Goal: Task Accomplishment & Management: Complete application form

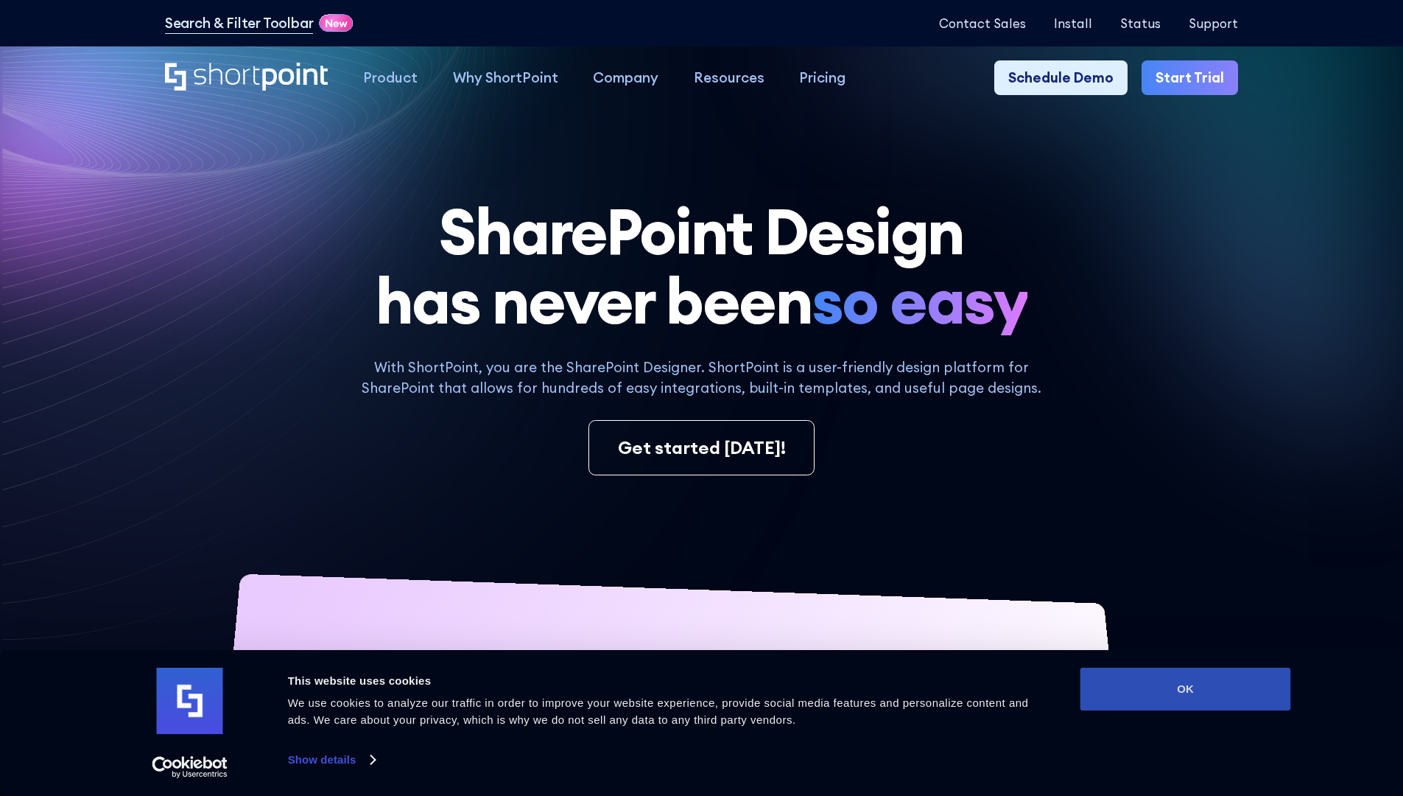
click at [1185, 689] on button "OK" at bounding box center [1186, 688] width 211 height 43
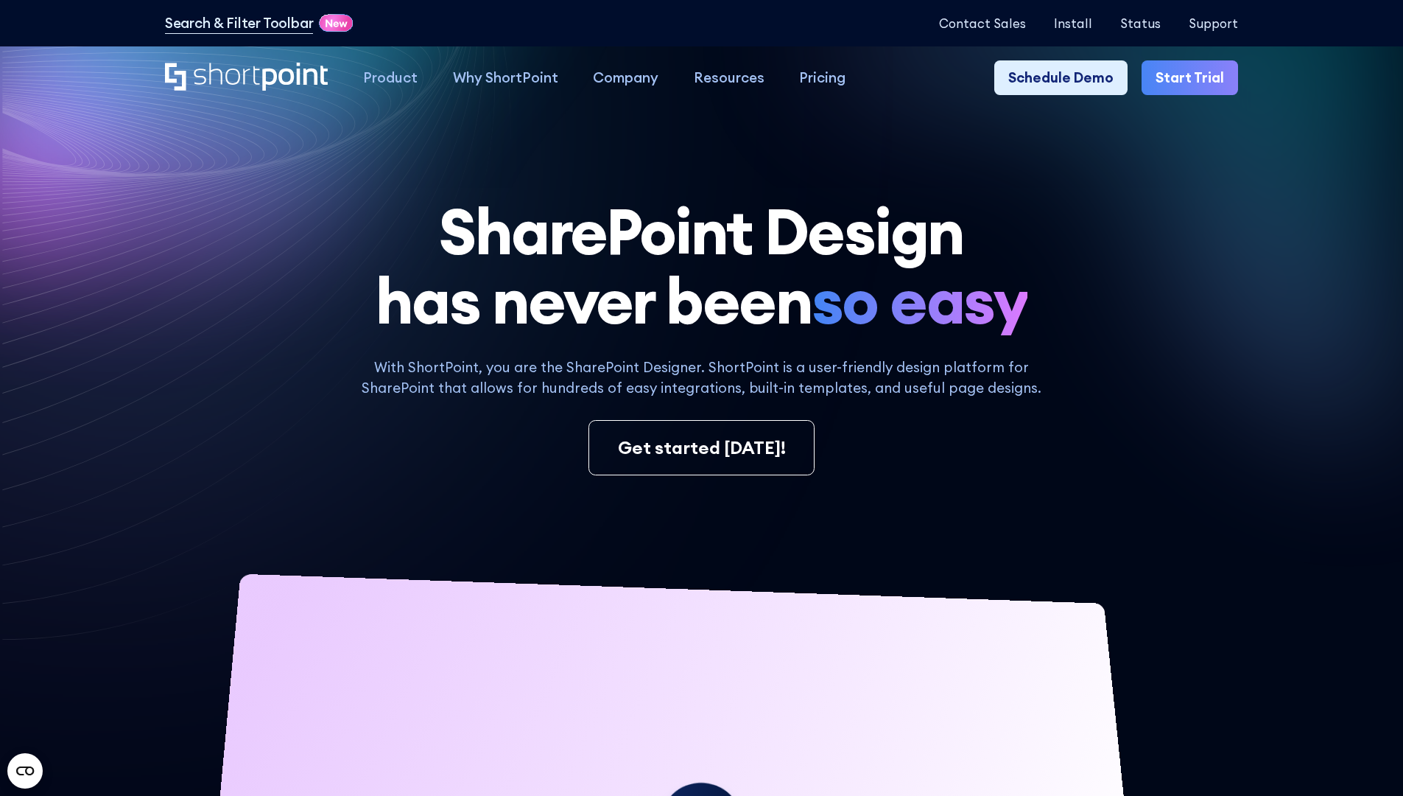
click at [1195, 78] on link "Start Trial" at bounding box center [1190, 77] width 97 height 35
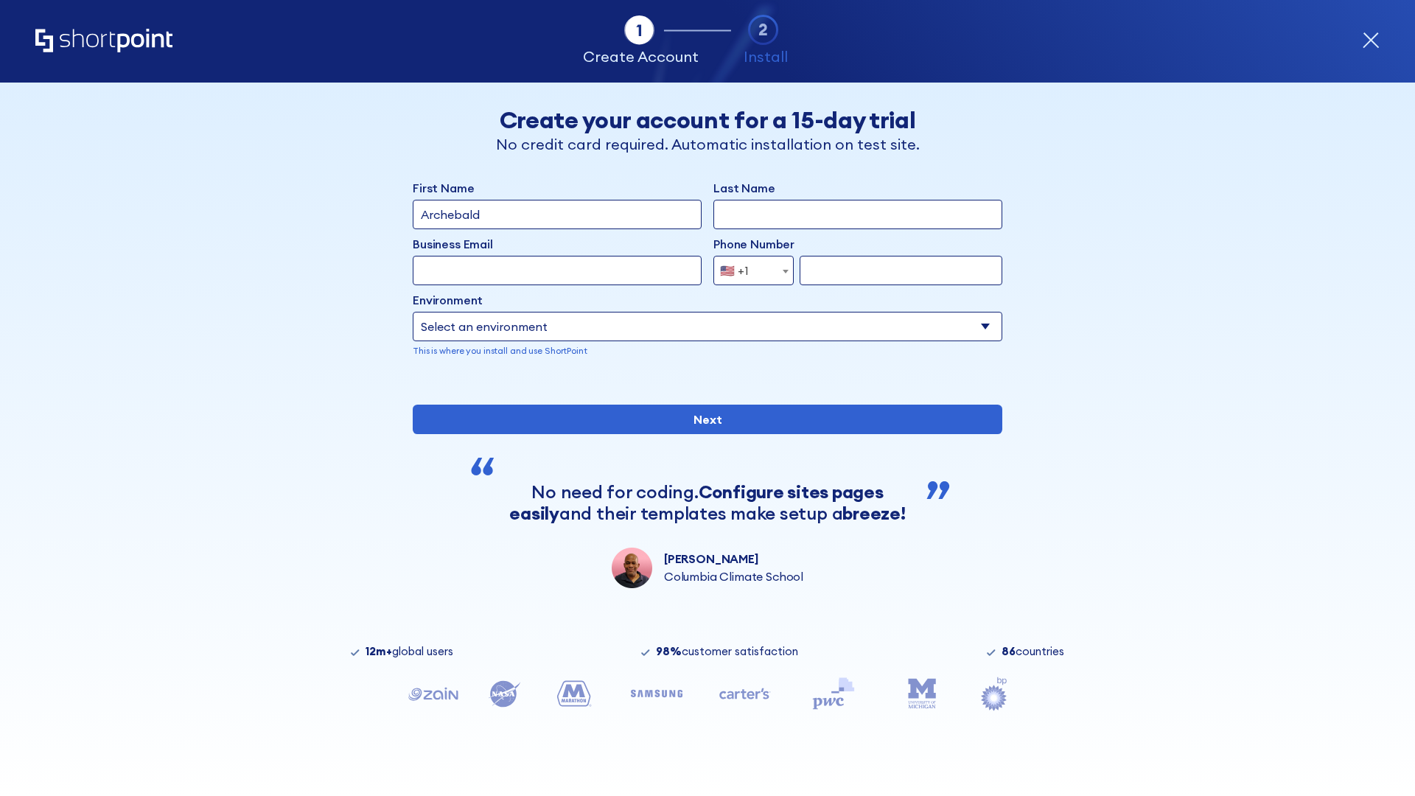
type input "Archebald"
type input "Berkuskv"
type input "2125556789"
select select "Microsoft 365"
type input "2125556789"
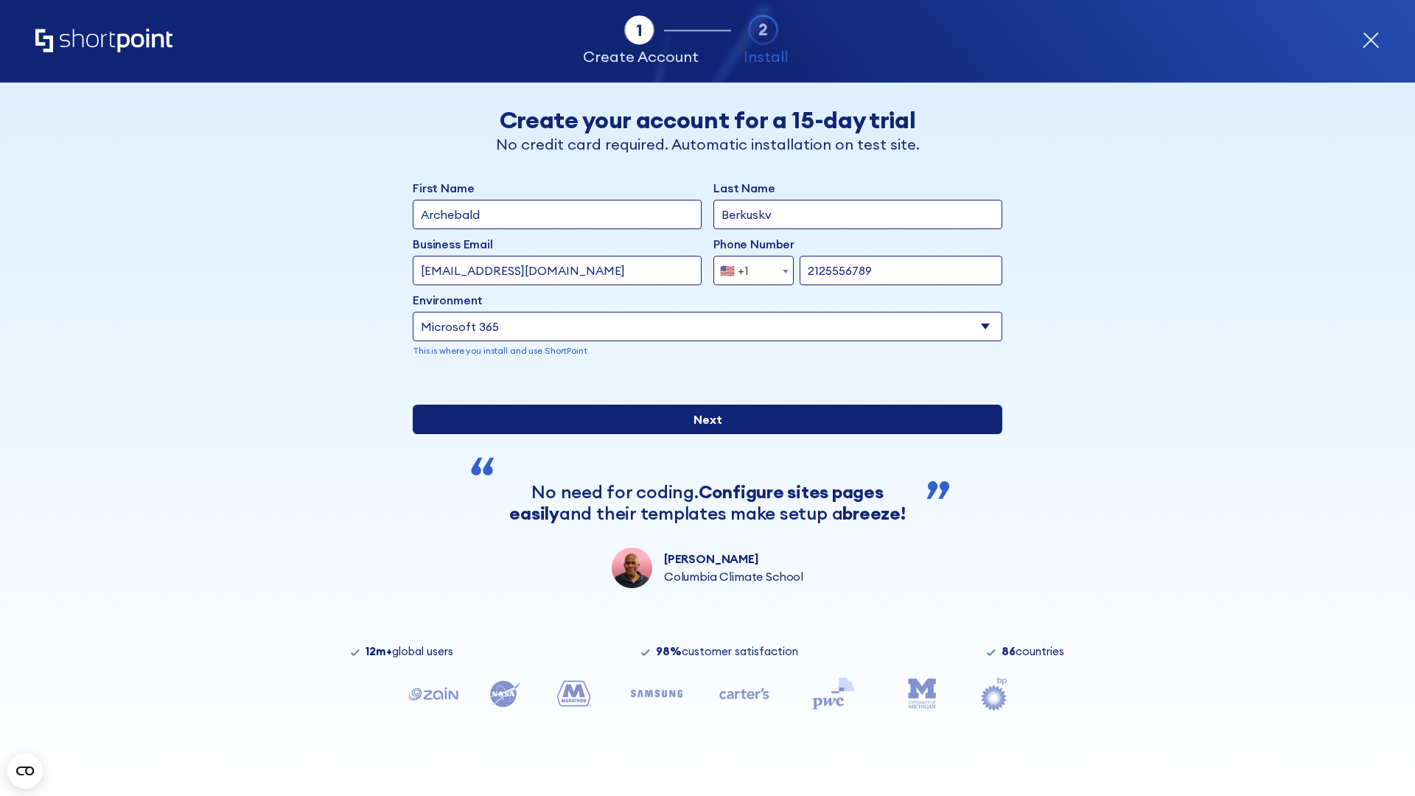
click at [701, 434] on input "Next" at bounding box center [707, 418] width 589 height 29
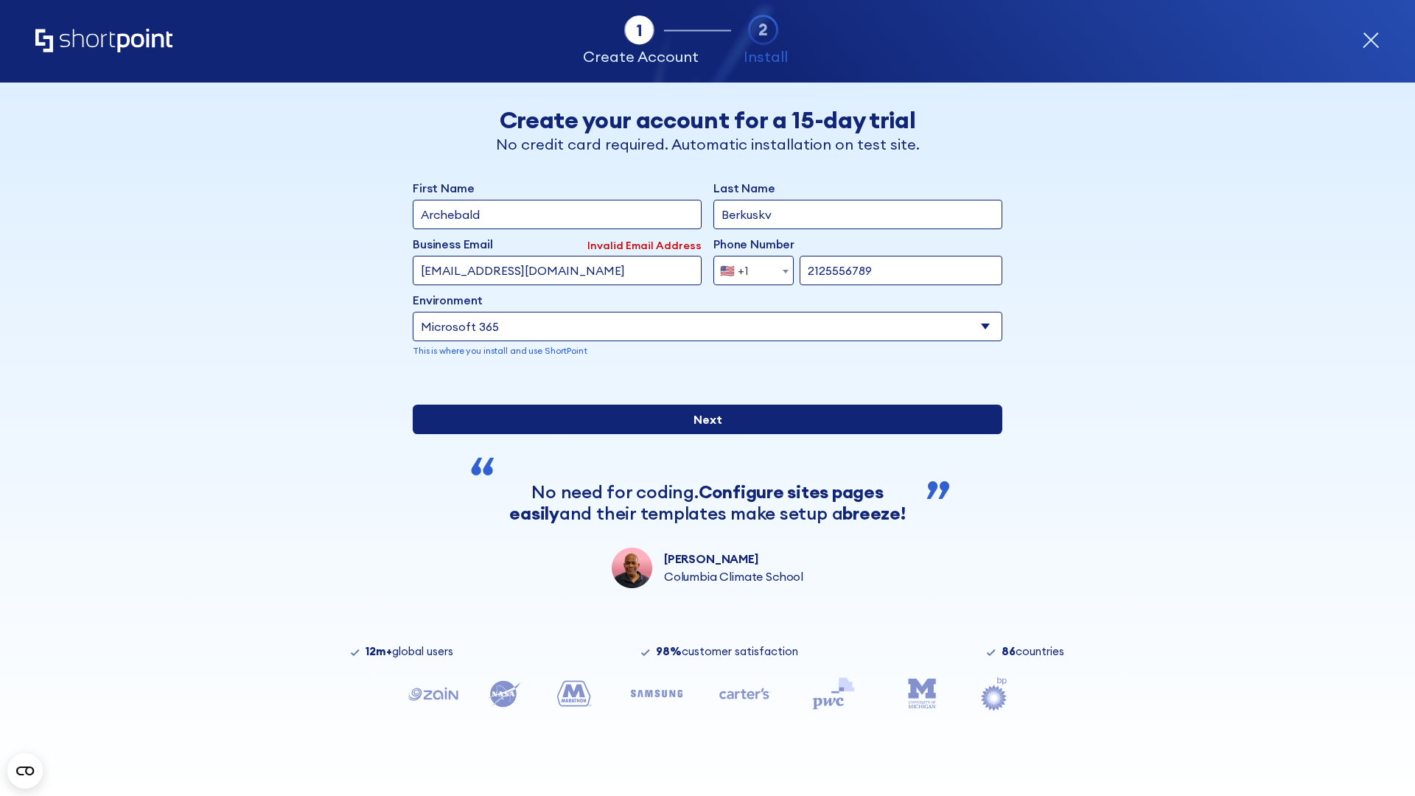
click at [701, 434] on input "Next" at bounding box center [707, 418] width 589 height 29
type input "test@shortpoint.com"
click at [701, 434] on input "Next" at bounding box center [707, 418] width 589 height 29
